Goal: Task Accomplishment & Management: Manage account settings

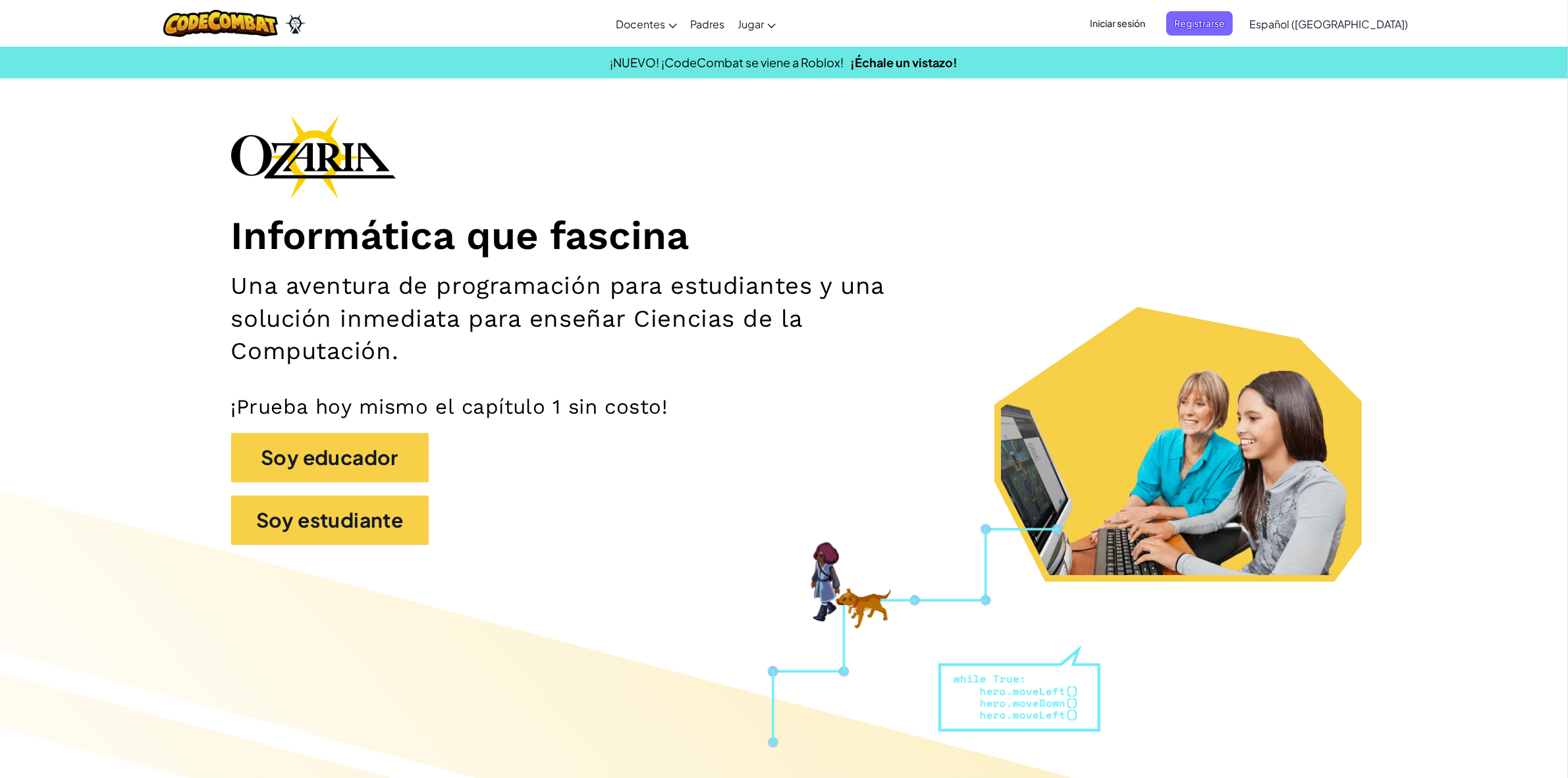
click at [1358, 32] on link "Español ([GEOGRAPHIC_DATA])" at bounding box center [1329, 23] width 172 height 35
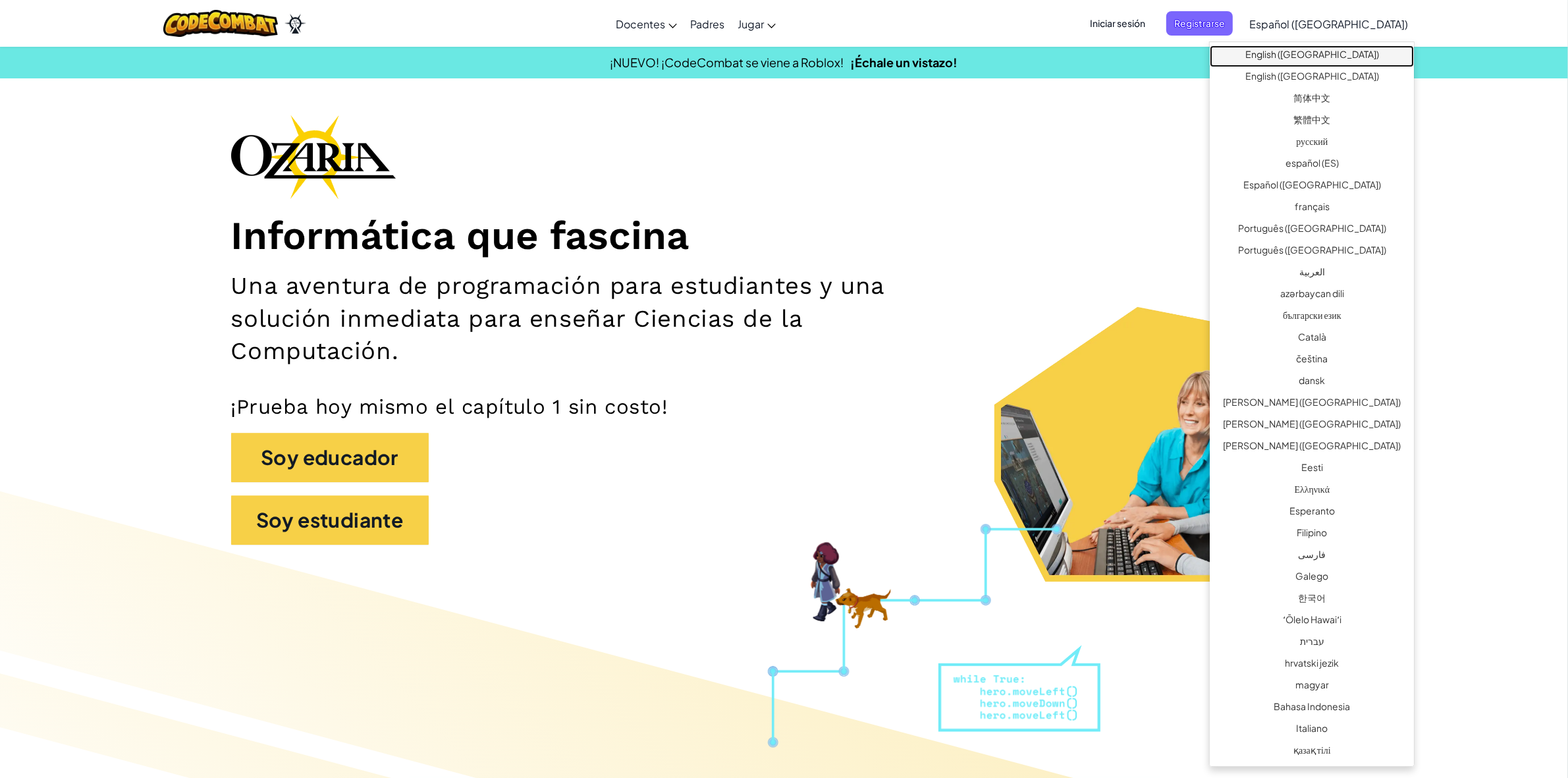
click at [1334, 51] on link "English ([GEOGRAPHIC_DATA])" at bounding box center [1311, 56] width 204 height 22
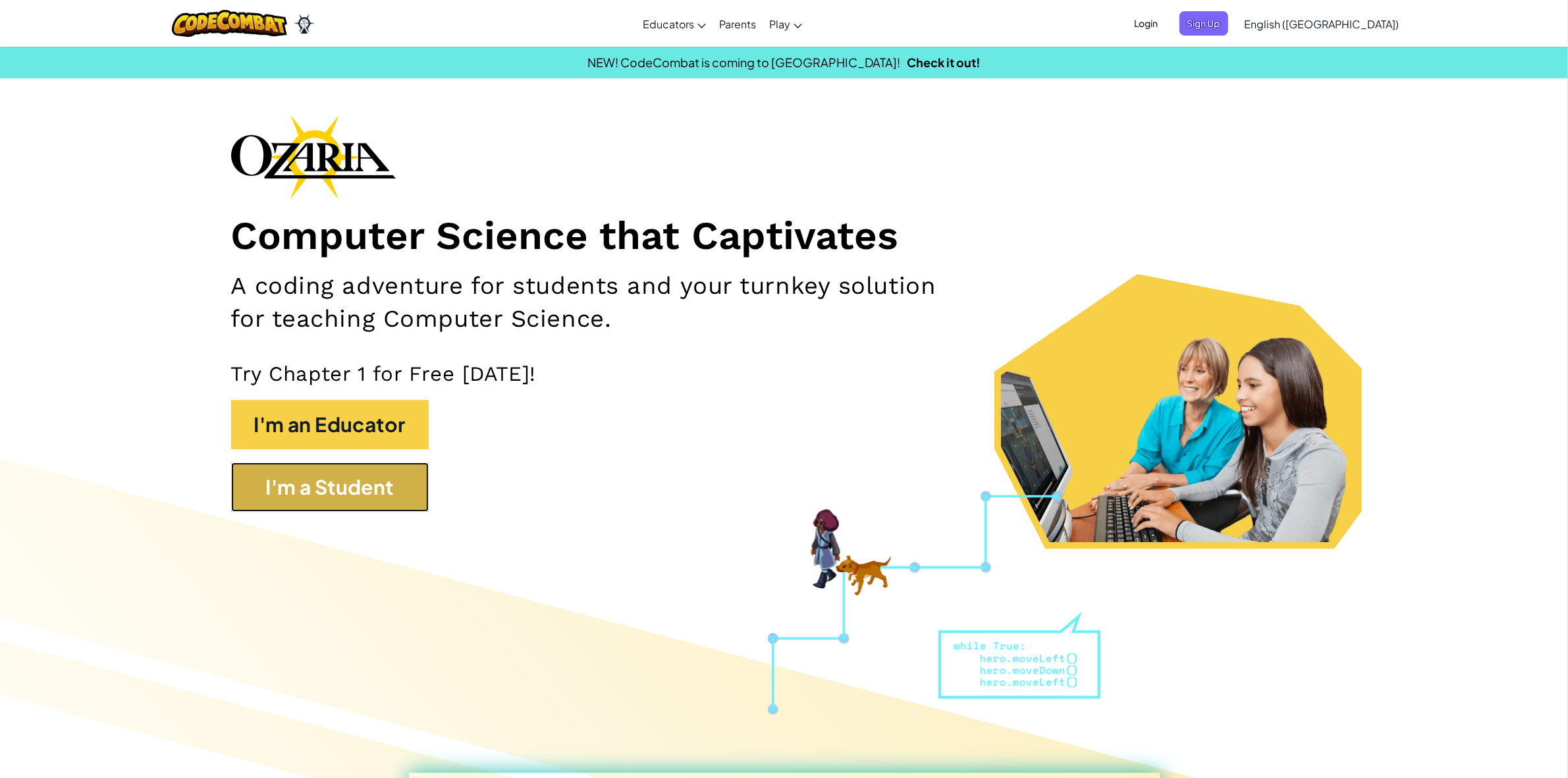
click at [353, 490] on button "I'm a Student" at bounding box center [329, 487] width 198 height 49
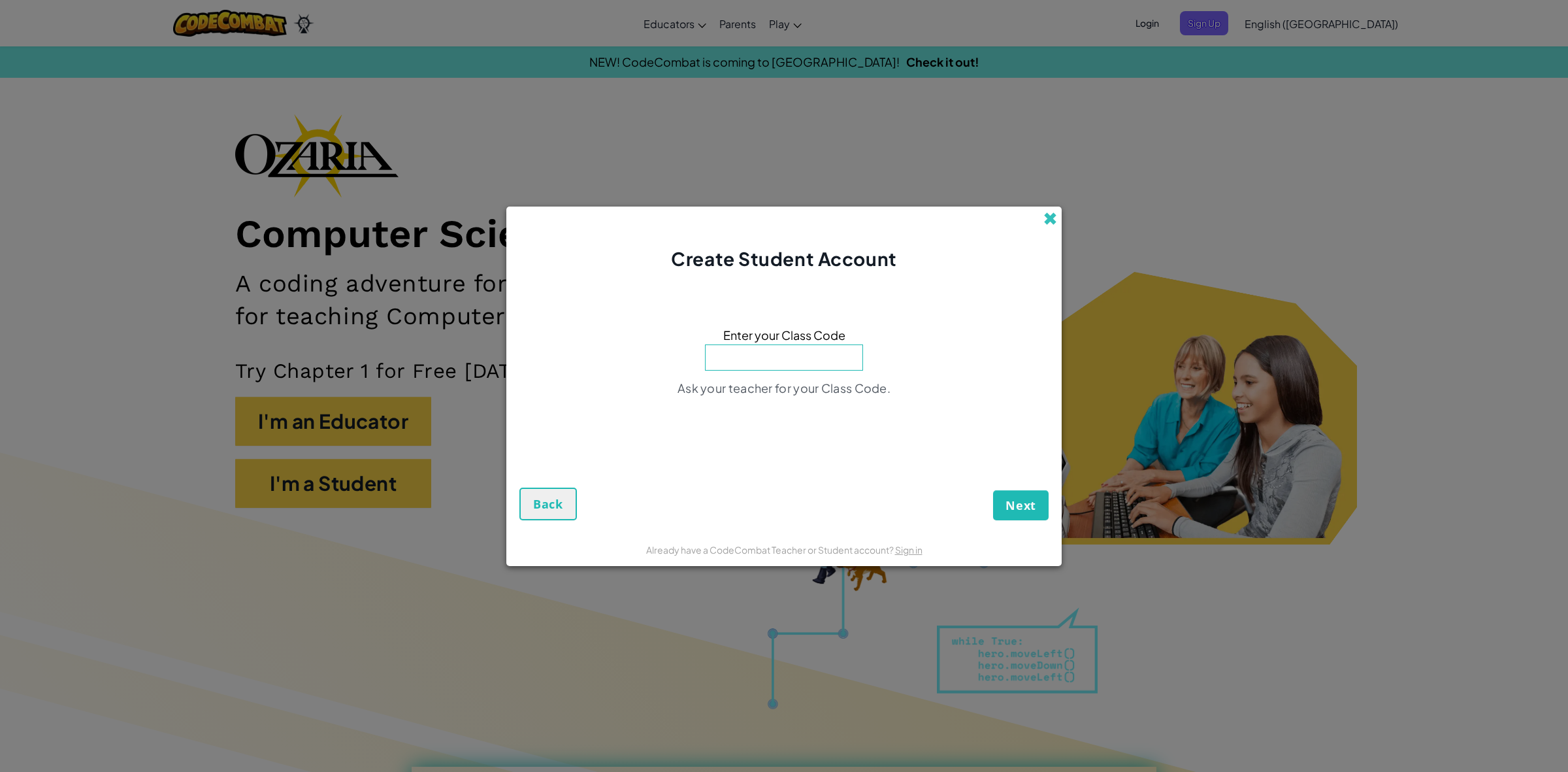
click at [1044, 216] on span at bounding box center [1050, 219] width 14 height 14
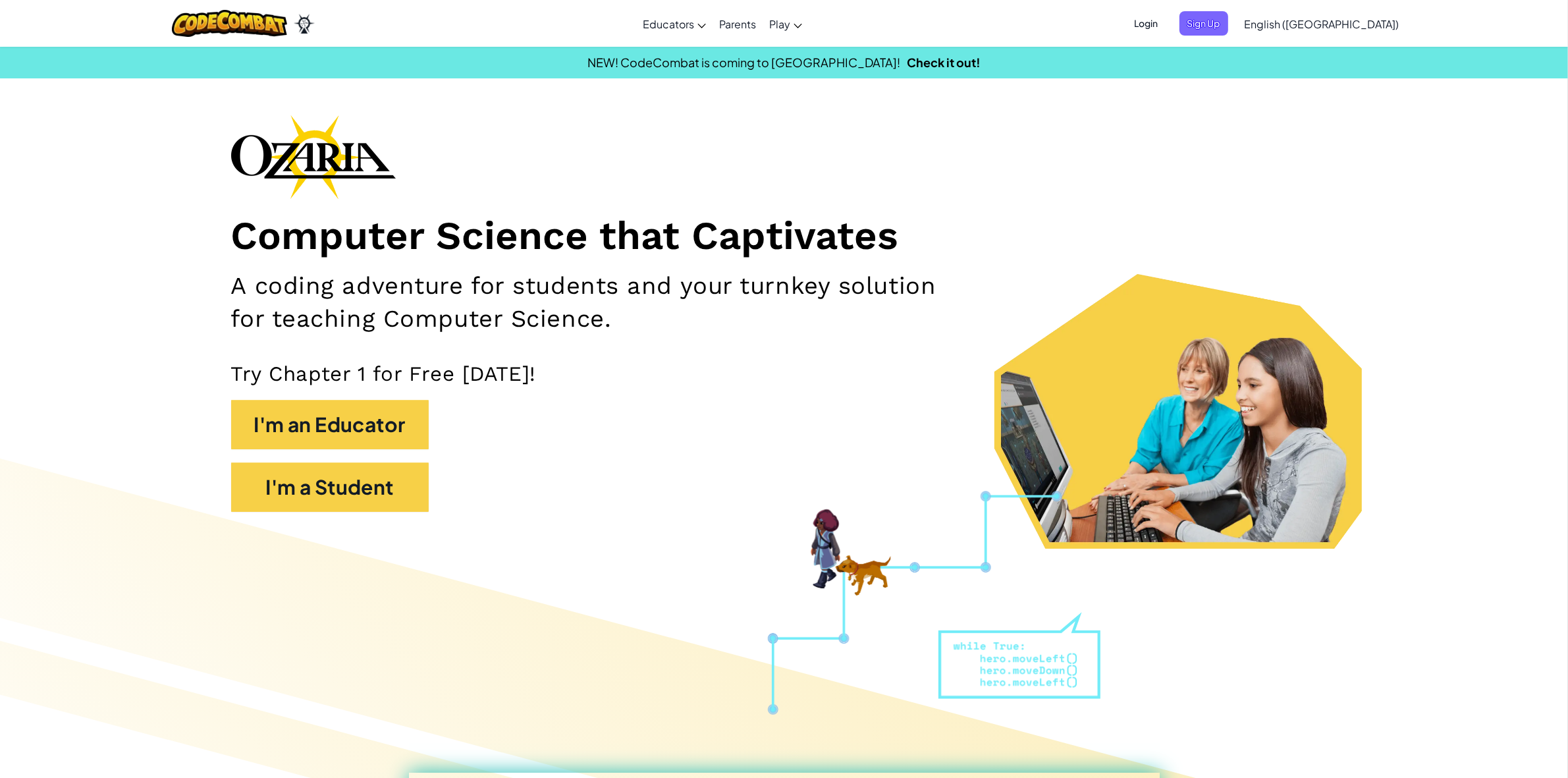
click at [1166, 24] on span "Login" at bounding box center [1146, 23] width 39 height 25
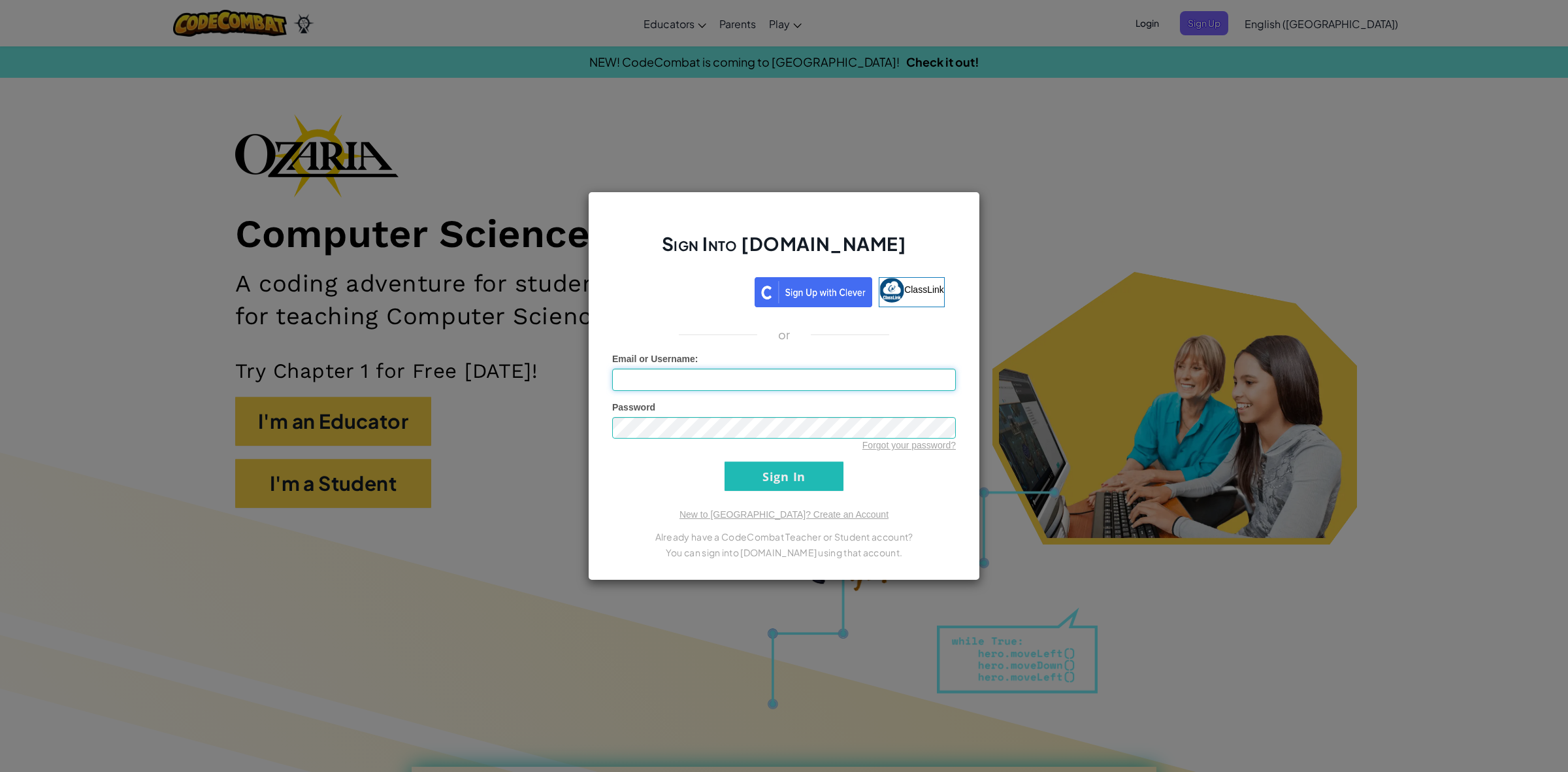
click at [763, 387] on input "Email or Username :" at bounding box center [784, 380] width 344 height 22
type input "[PERSON_NAME][EMAIL_ADDRESS][PERSON_NAME][DOMAIN_NAME]"
click at [772, 484] on input "Sign In" at bounding box center [784, 476] width 119 height 30
